Goal: Task Accomplishment & Management: Use online tool/utility

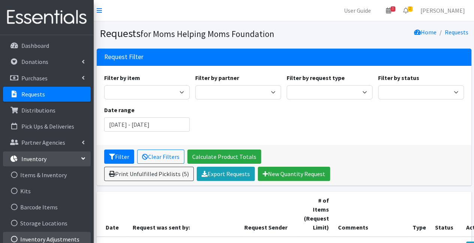
click at [62, 236] on link "Inventory Adjustments" at bounding box center [47, 239] width 88 height 15
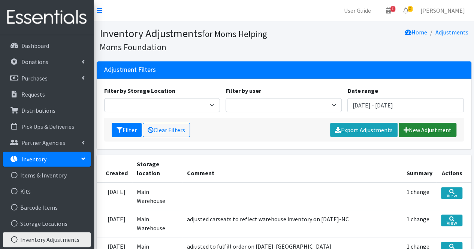
click at [433, 128] on link "New Adjustment" at bounding box center [427, 130] width 58 height 14
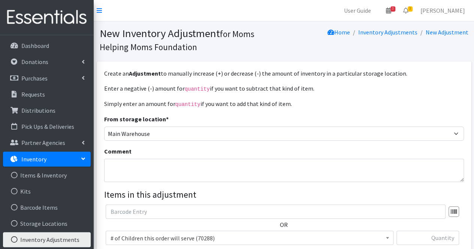
scroll to position [119, 0]
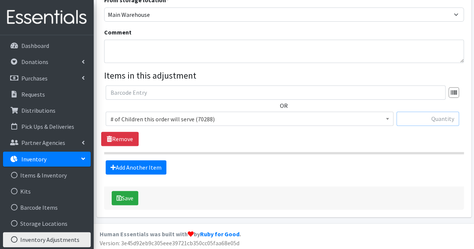
click at [410, 113] on input "text" at bounding box center [427, 119] width 63 height 14
click at [414, 117] on input "text" at bounding box center [427, 119] width 63 height 14
type input "1"
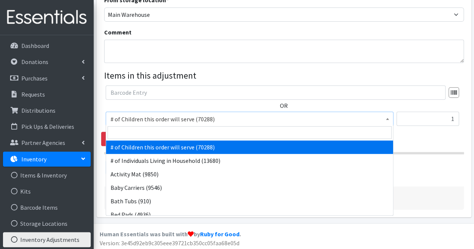
click at [218, 115] on span "# of Children this order will serve (70288)" at bounding box center [249, 119] width 278 height 10
click at [186, 132] on input "search" at bounding box center [249, 132] width 284 height 13
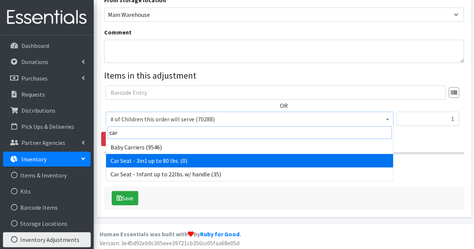
type input "car"
select select "11425"
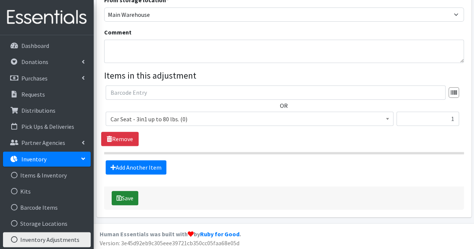
click at [130, 196] on button "Save" at bounding box center [125, 198] width 27 height 14
